Goal: Task Accomplishment & Management: Manage account settings

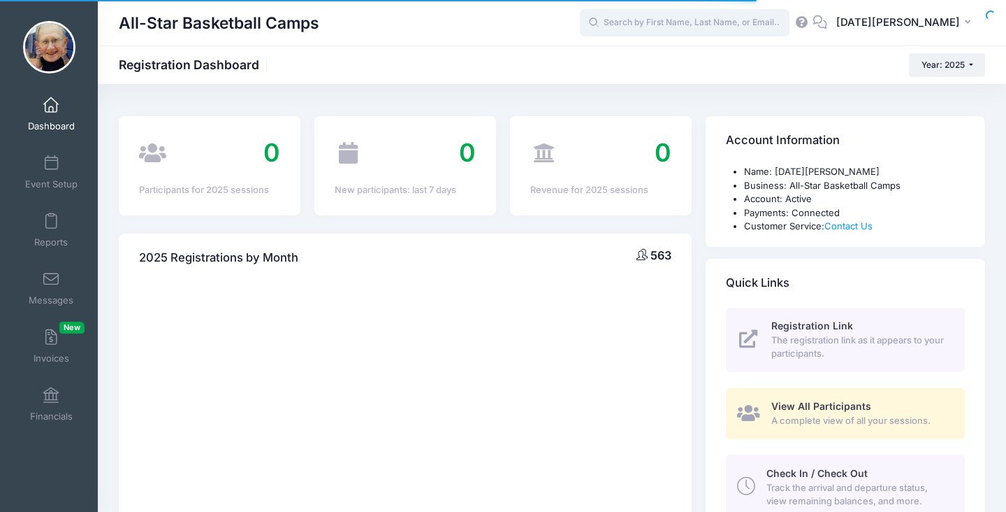
click at [711, 24] on input "text" at bounding box center [685, 23] width 210 height 28
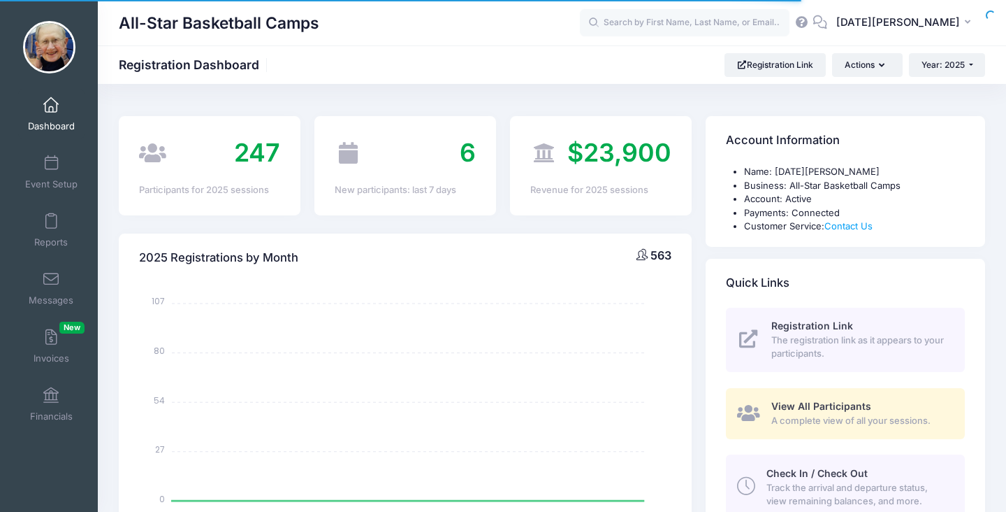
select select
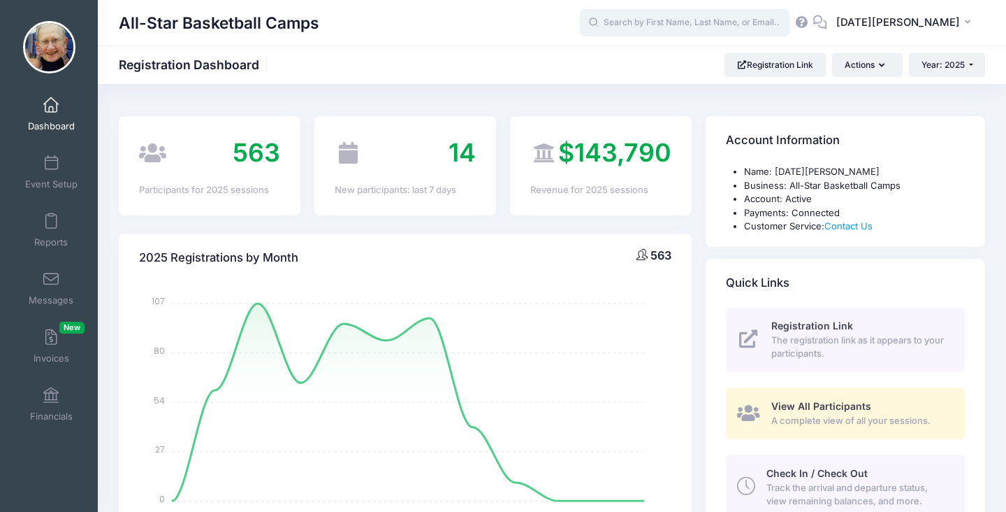
click at [711, 24] on input "text" at bounding box center [685, 23] width 210 height 28
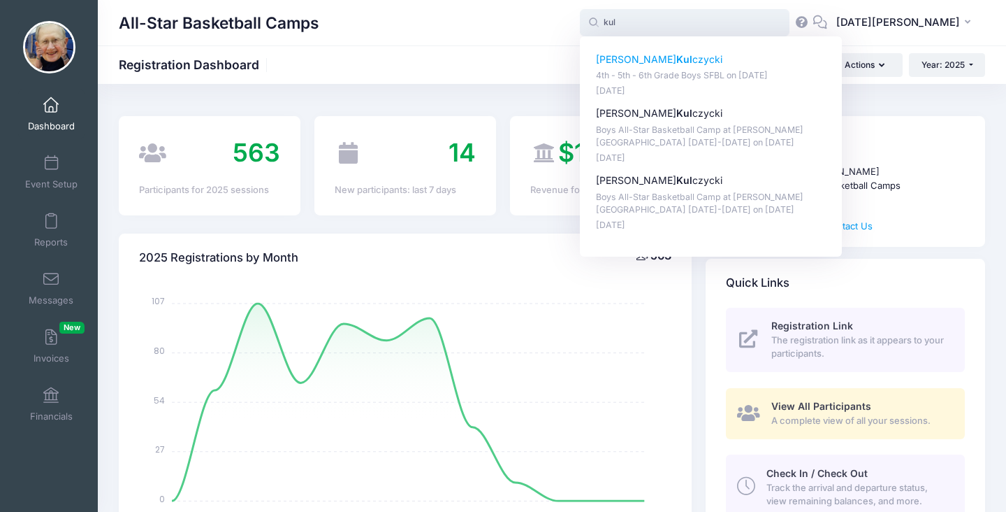
click at [692, 57] on p "Trevor Kul czycki" at bounding box center [711, 59] width 231 height 15
type input "Trevor Kulczycki (4th - 5th - 6th Grade Boys SFBL, Sep-07, 2025)"
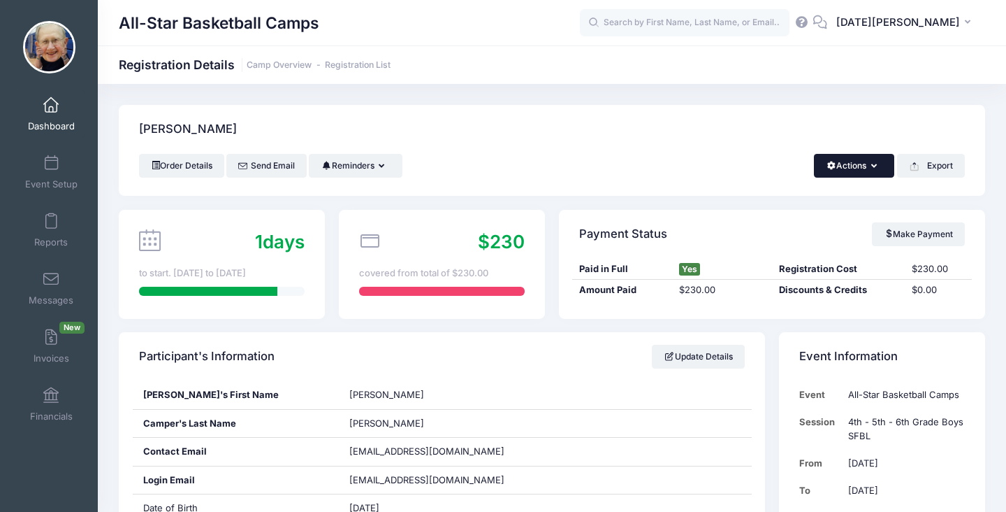
click at [844, 165] on button "Actions" at bounding box center [854, 166] width 80 height 24
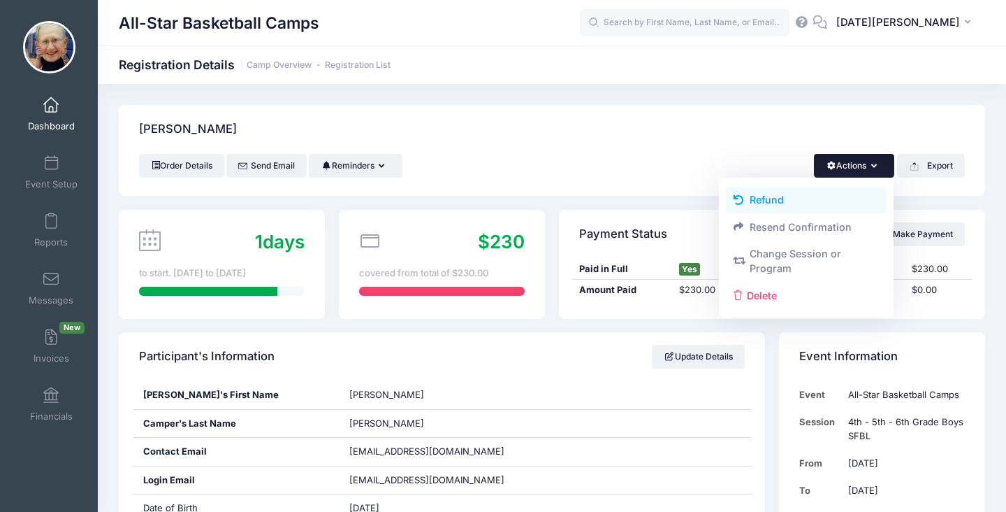
click at [784, 203] on link "Refund" at bounding box center [806, 200] width 161 height 27
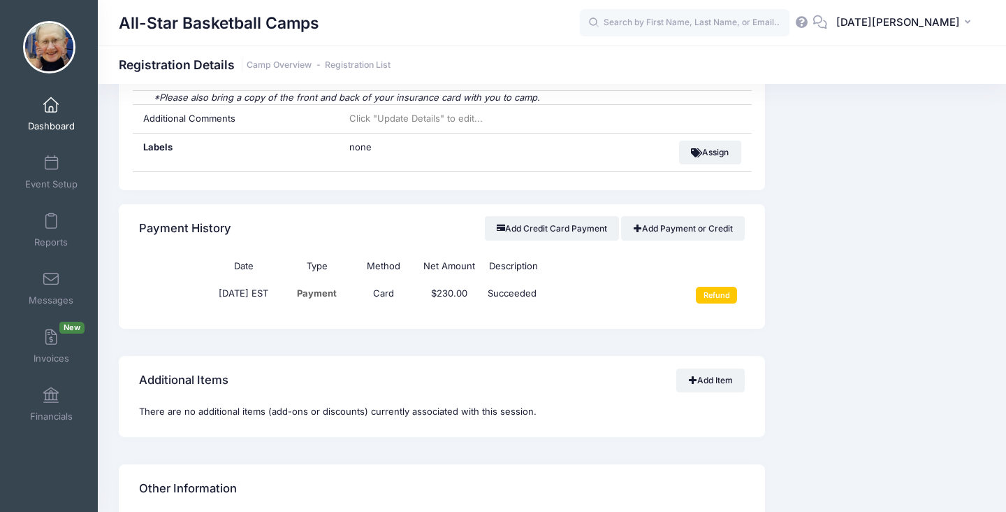
scroll to position [1223, 0]
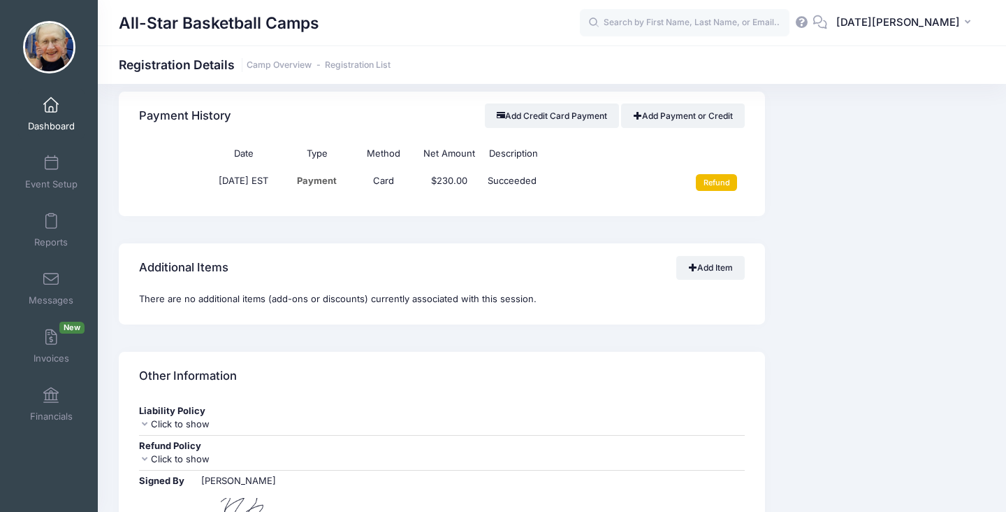
click at [721, 191] on input "Refund" at bounding box center [716, 182] width 41 height 17
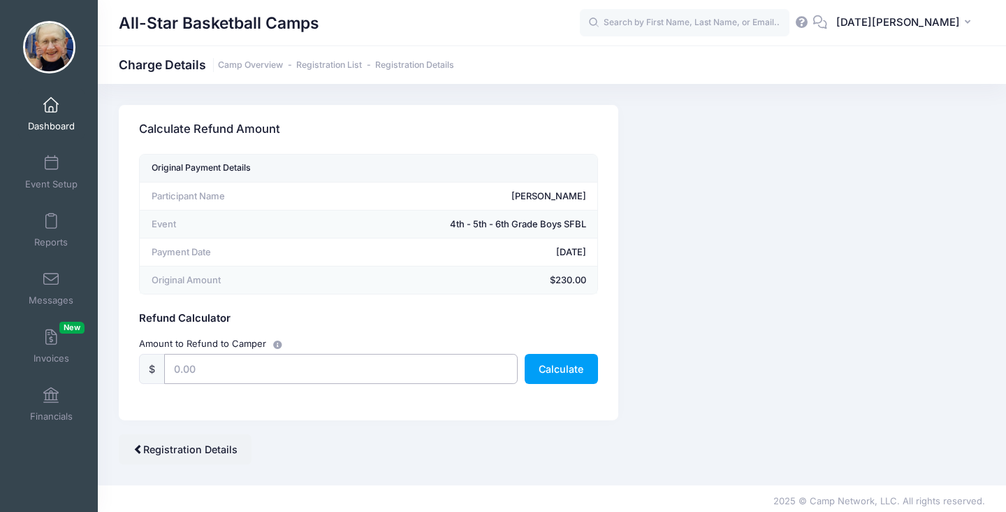
click at [215, 361] on input "text" at bounding box center [341, 369] width 354 height 30
type input "230"
click at [585, 370] on button "Calculate" at bounding box center [561, 369] width 73 height 30
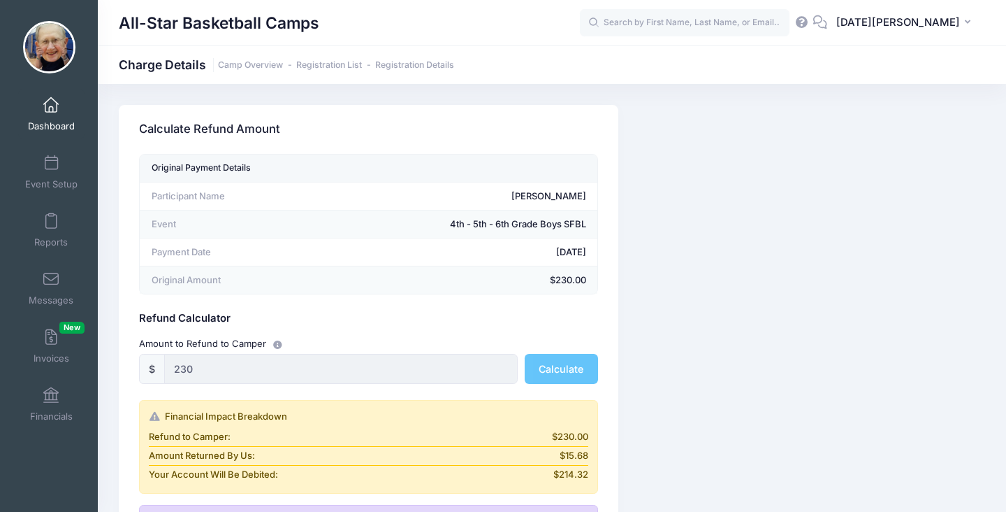
click at [661, 367] on div "Camp Network returns it's fee when there is a full refund. Stripe also returns …" at bounding box center [552, 408] width 881 height 607
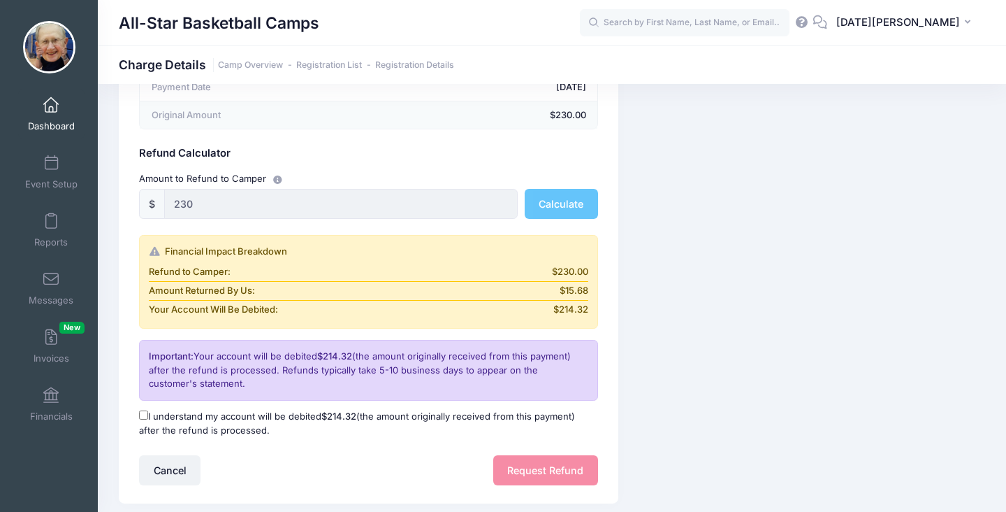
scroll to position [168, 0]
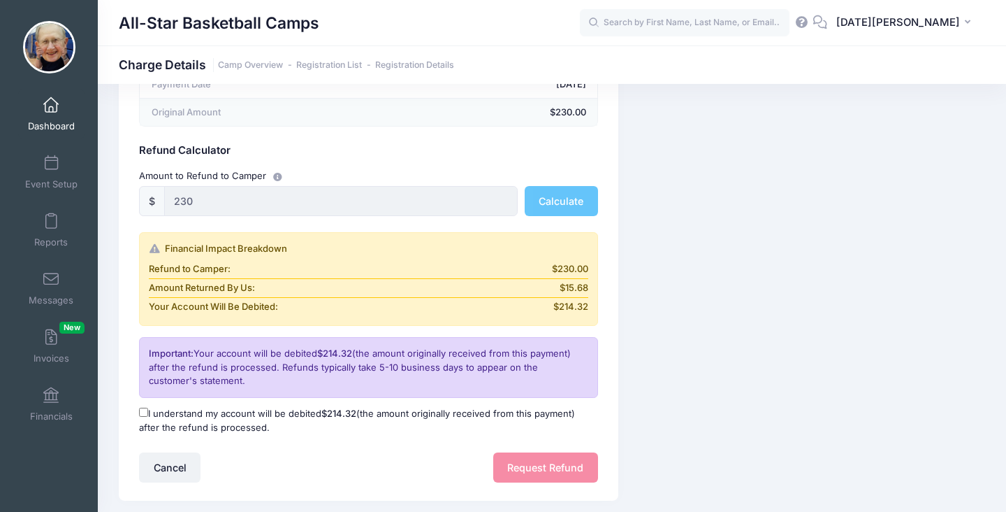
click at [146, 407] on label "I understand my account will be debited $214.32 (the amount originally received…" at bounding box center [368, 420] width 459 height 27
click at [146, 407] on input "I understand my account will be debited $214.32 (the amount originally received…" at bounding box center [143, 411] width 9 height 9
checkbox input "true"
click at [543, 473] on button "Request Refund" at bounding box center [545, 467] width 105 height 30
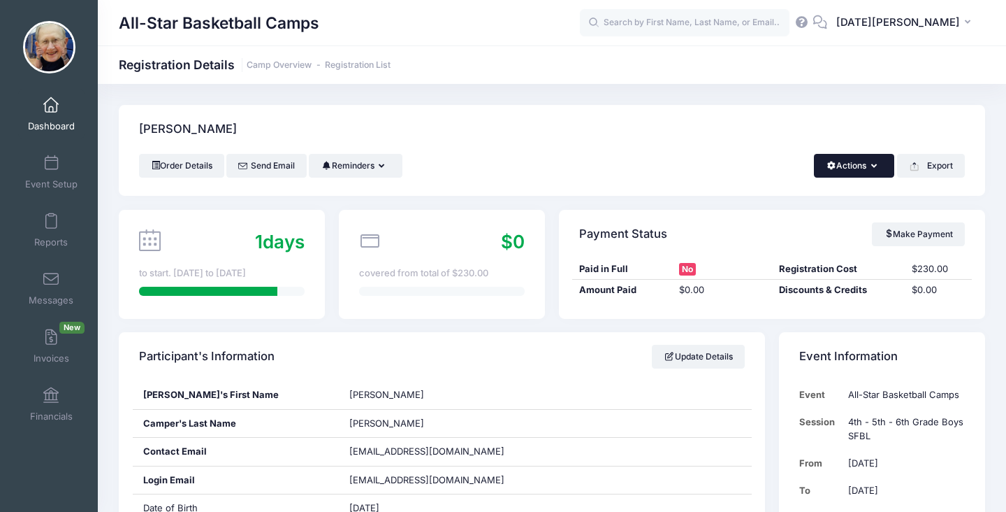
click at [848, 171] on button "Actions" at bounding box center [854, 166] width 80 height 24
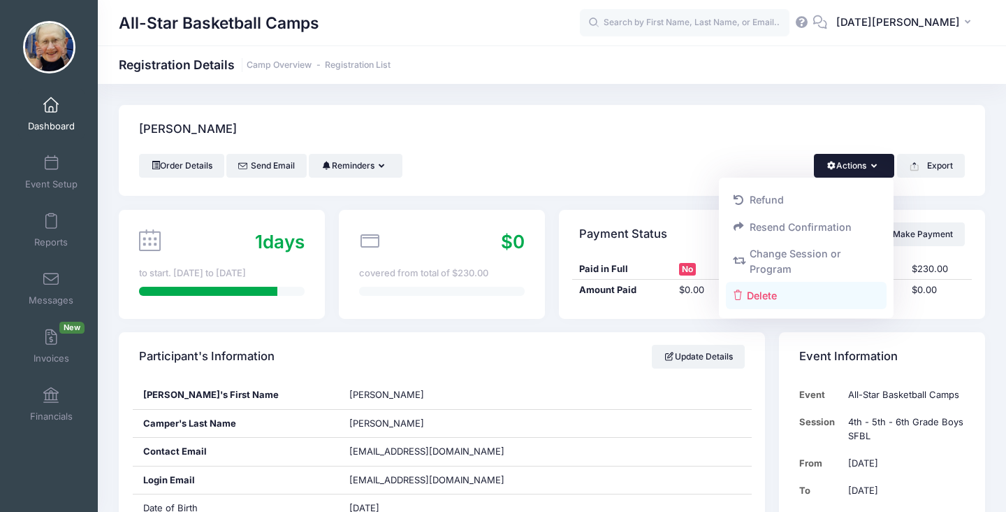
click at [801, 304] on link "Delete" at bounding box center [806, 295] width 161 height 27
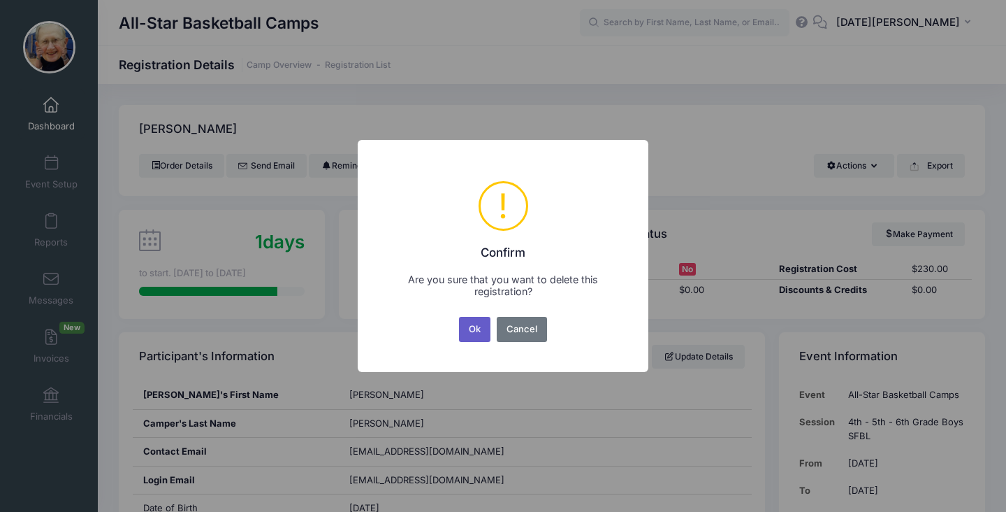
click at [485, 332] on button "Ok" at bounding box center [475, 329] width 32 height 25
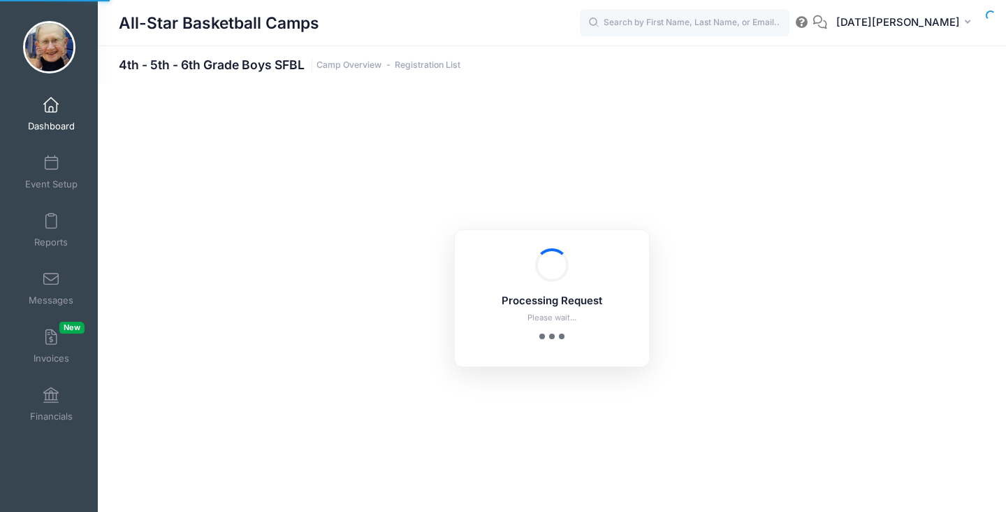
select select "10"
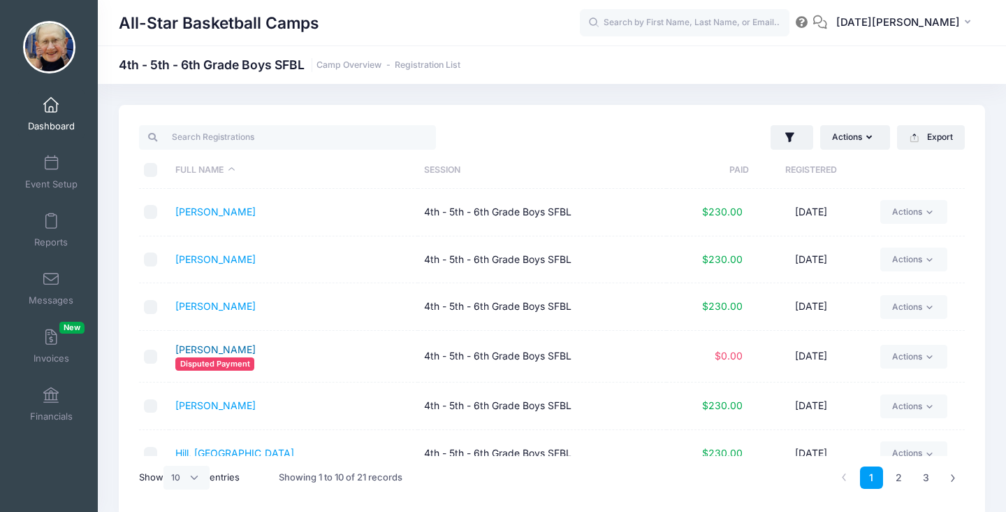
click at [215, 348] on link "[PERSON_NAME]" at bounding box center [215, 349] width 80 height 12
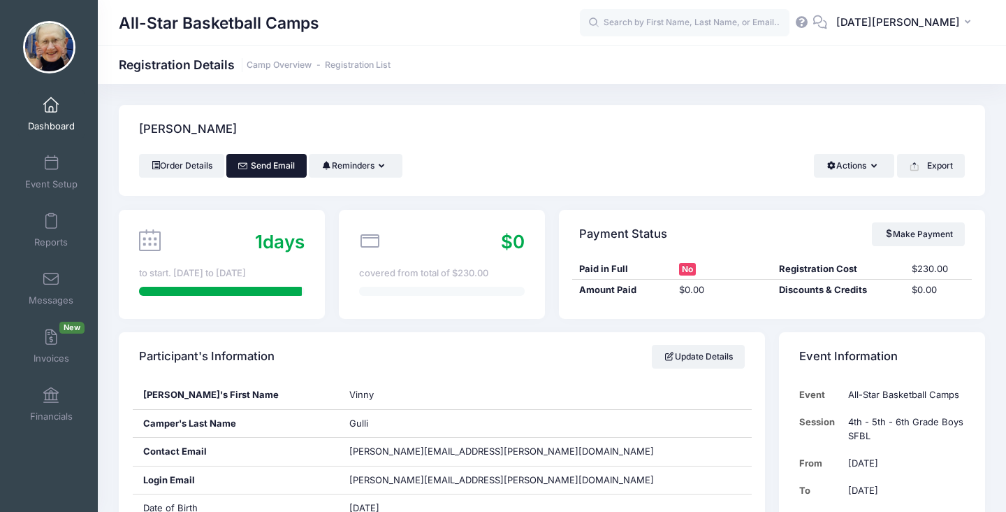
click at [289, 173] on link "Send Email" at bounding box center [266, 166] width 80 height 24
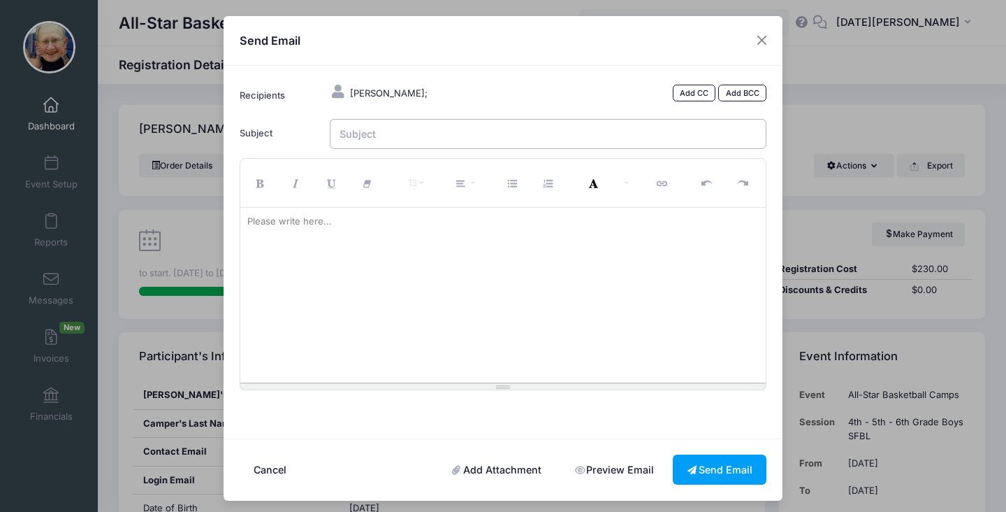
click at [359, 144] on input "Subject" at bounding box center [548, 134] width 437 height 30
type input "[DATE] Fall League - Registration"
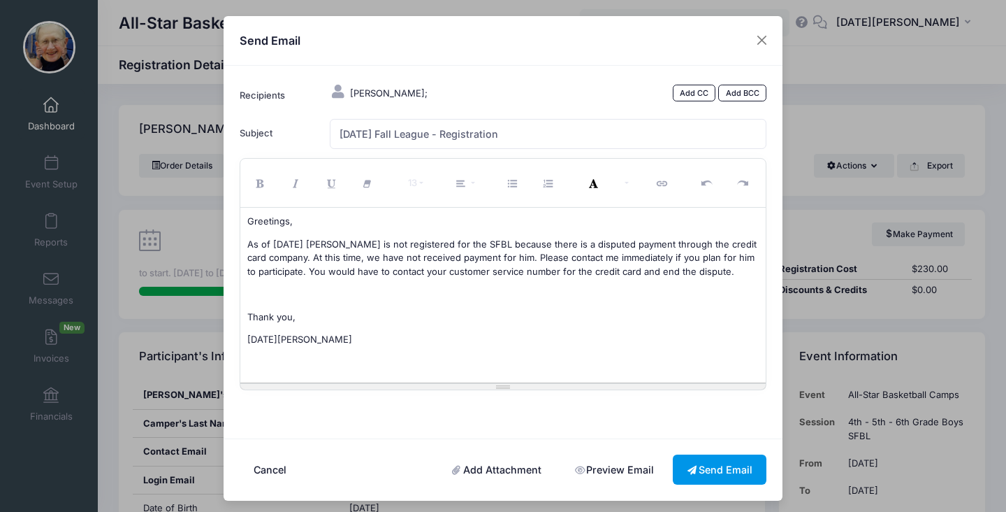
click at [713, 466] on button "Send Email" at bounding box center [720, 469] width 94 height 30
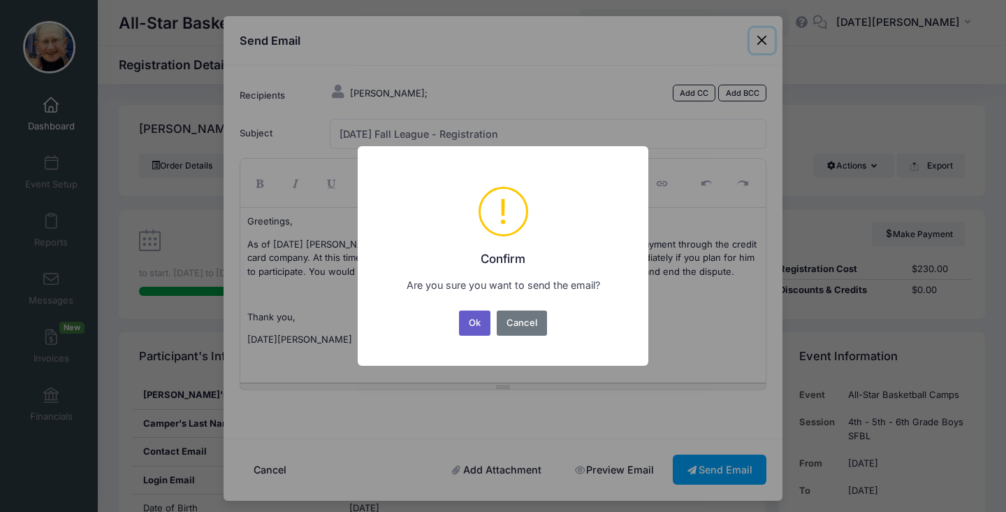
click at [477, 321] on button "Ok" at bounding box center [475, 322] width 32 height 25
